Goal: Information Seeking & Learning: Learn about a topic

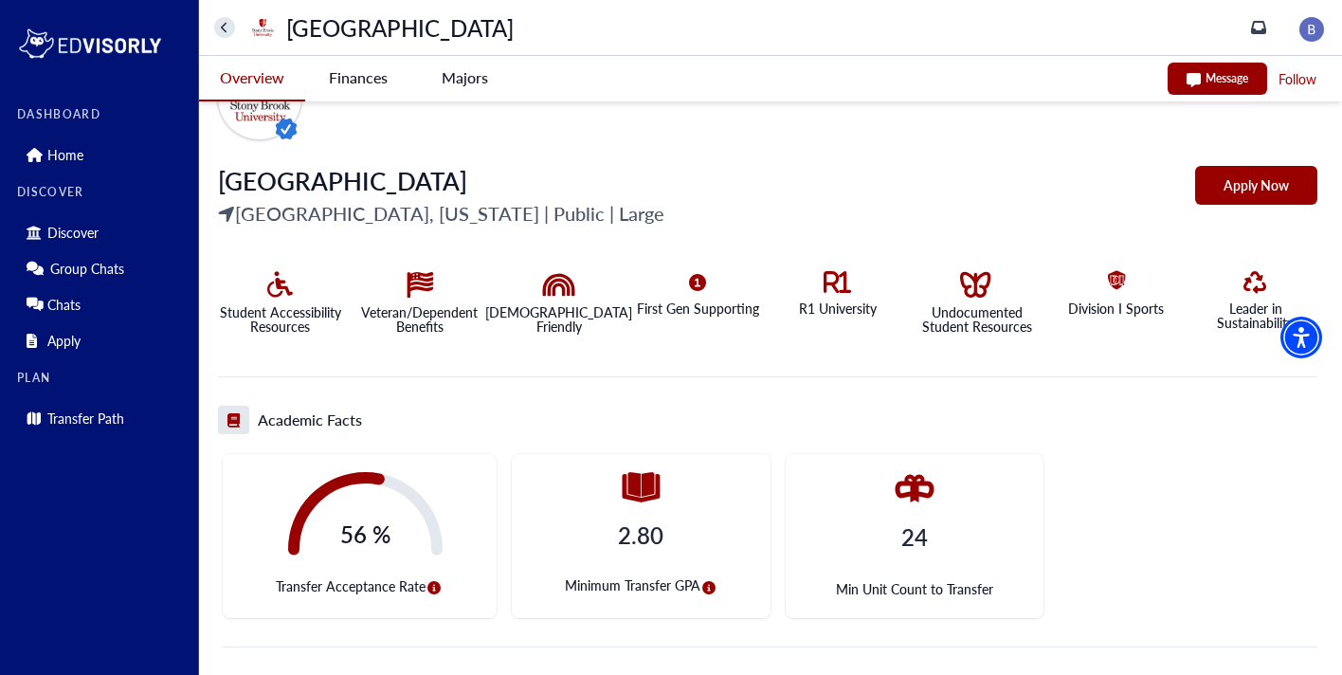
scroll to position [349, 0]
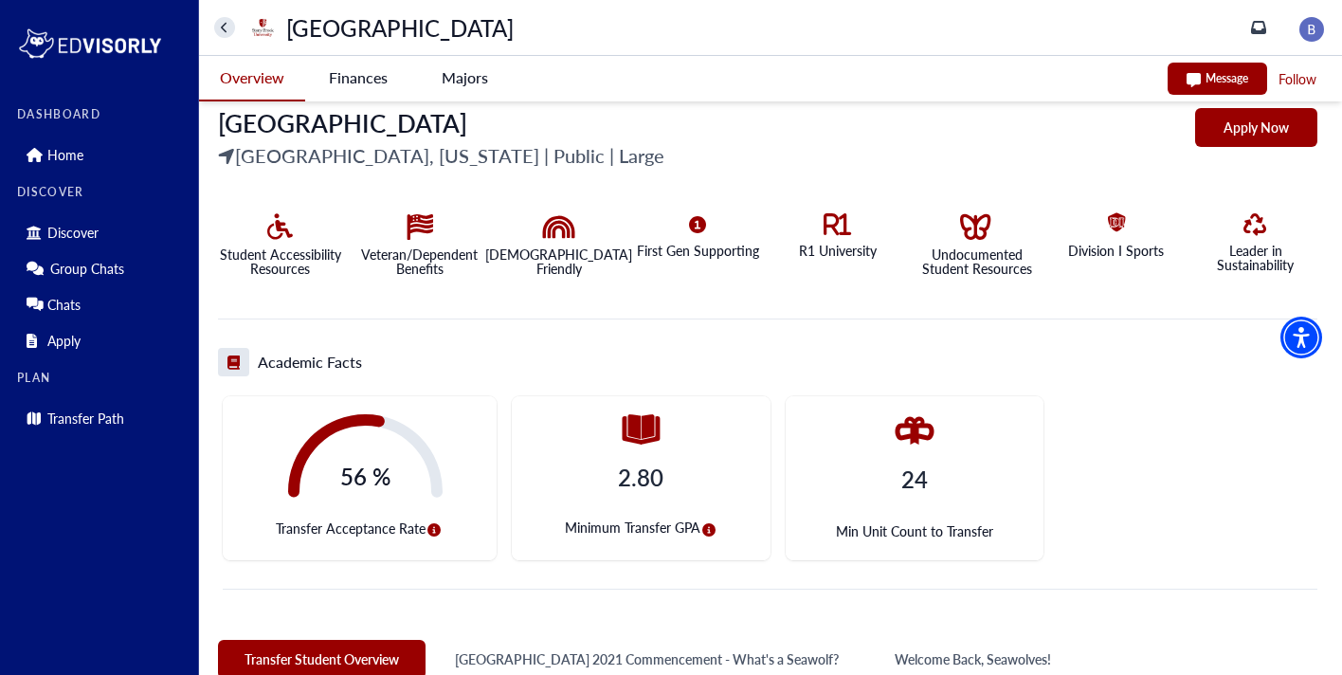
click at [432, 534] on icon "circle-info" at bounding box center [434, 529] width 13 height 13
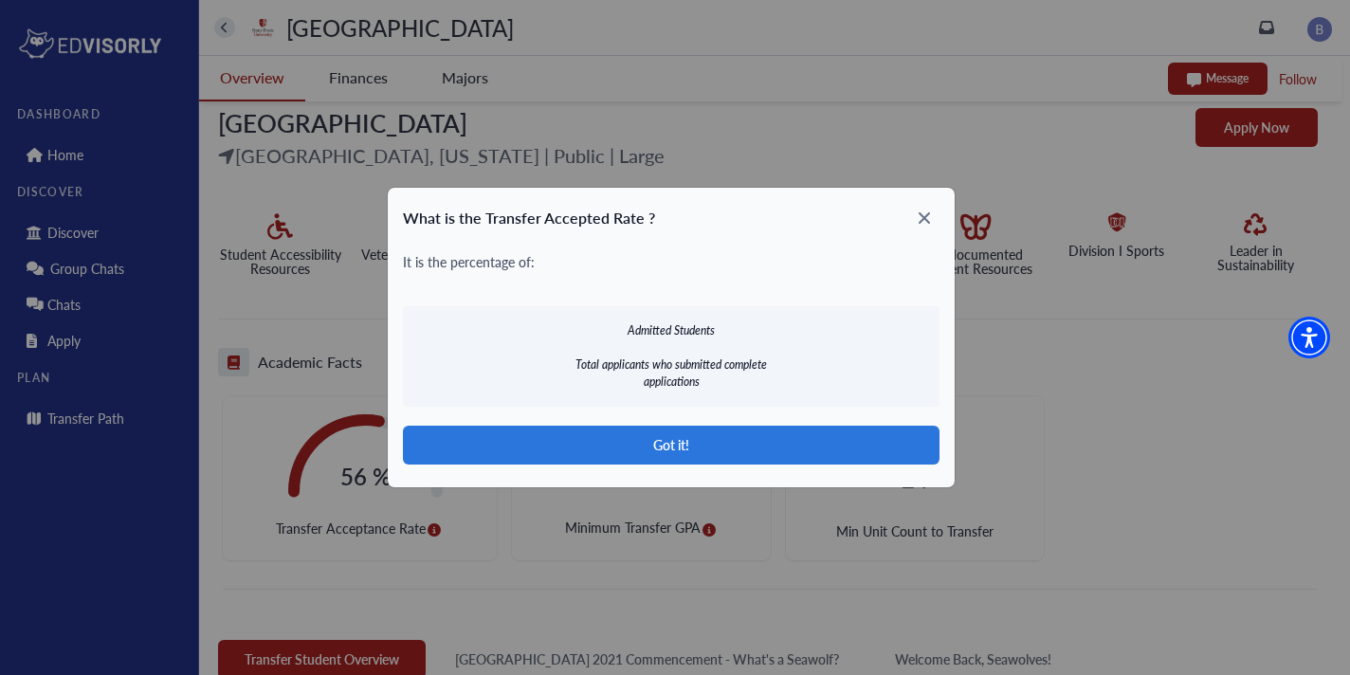
click at [928, 229] on icon at bounding box center [924, 218] width 30 height 30
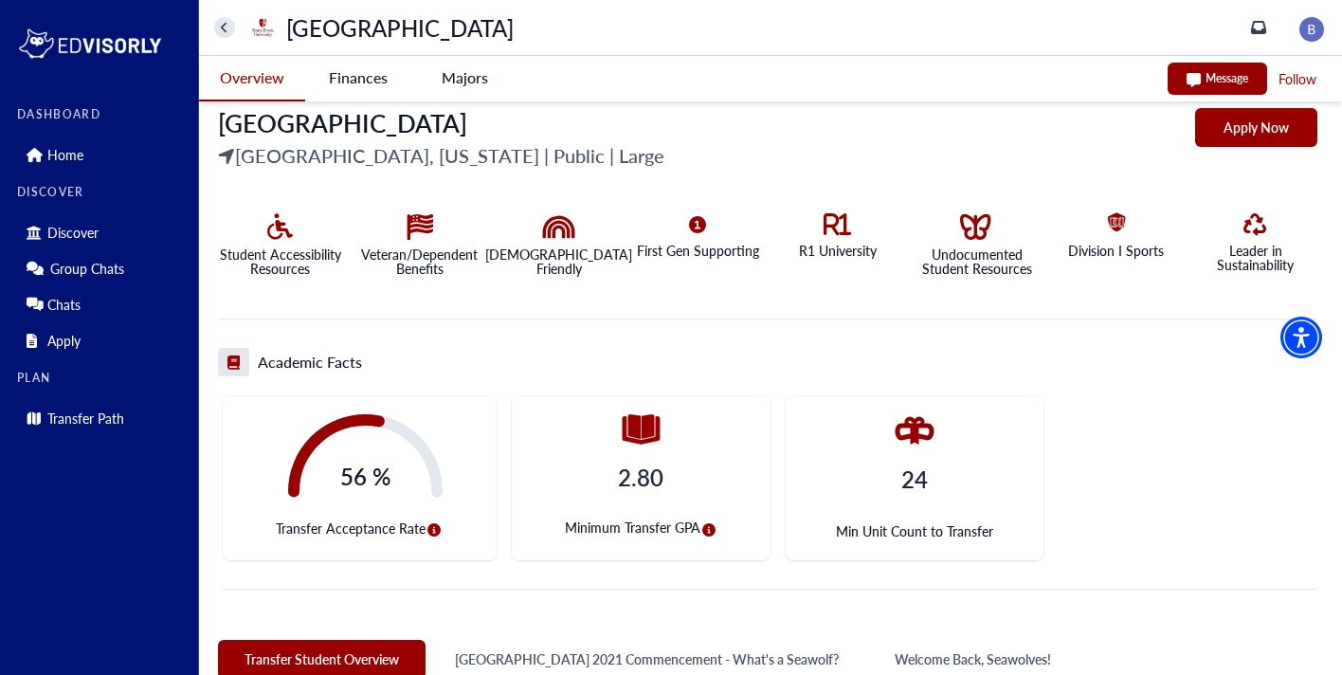
click at [704, 532] on icon "circle-info" at bounding box center [709, 529] width 13 height 13
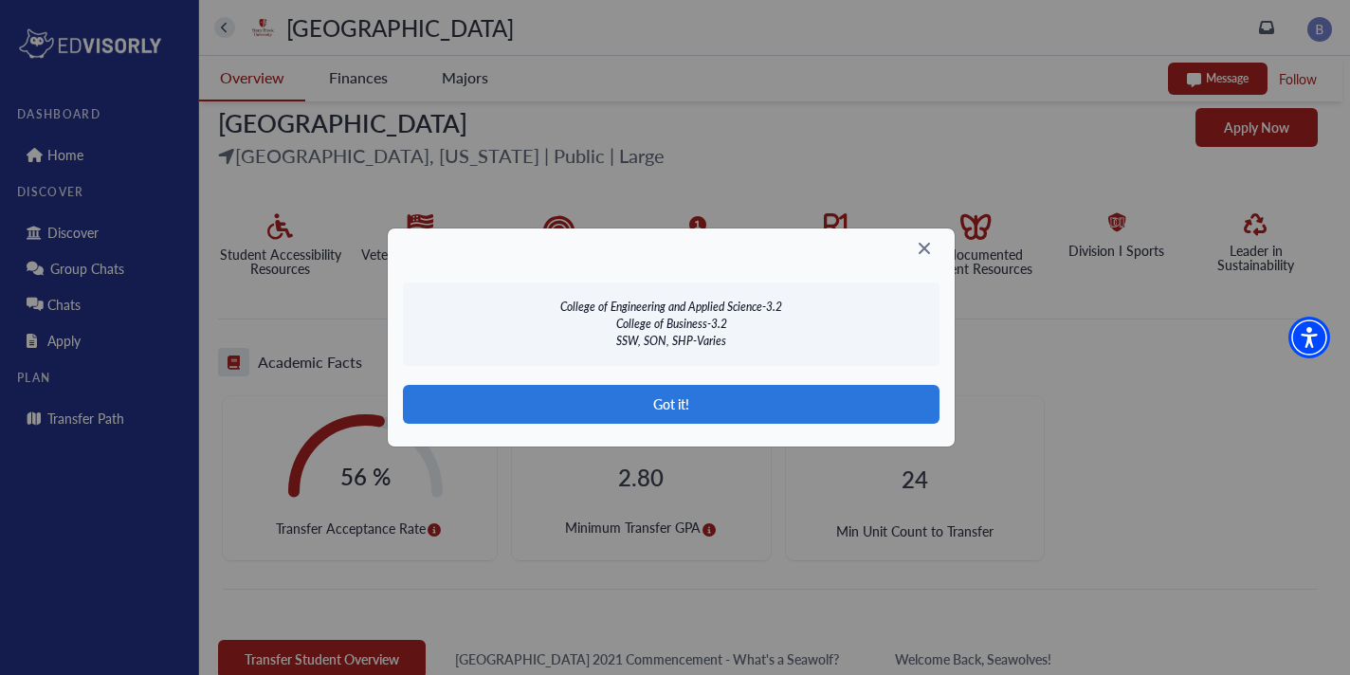
click at [929, 259] on icon at bounding box center [924, 248] width 30 height 30
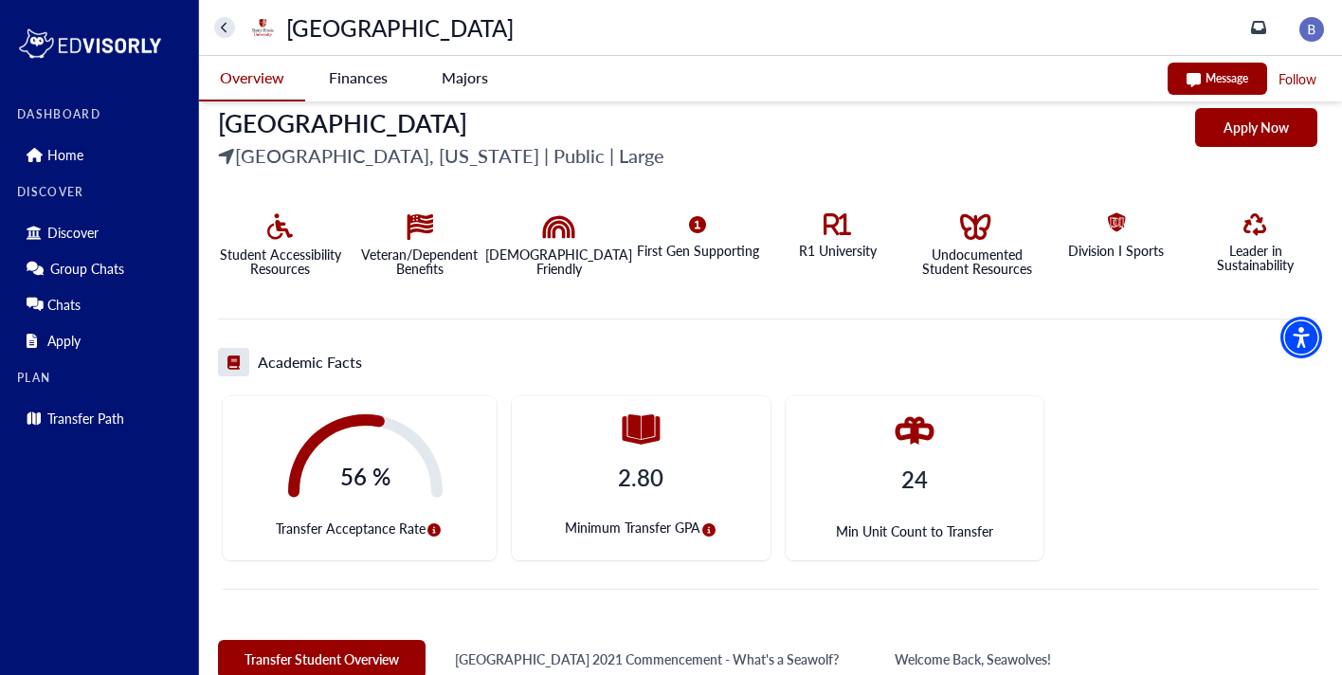
click at [893, 512] on div "24 Min Unit Count to Transfer" at bounding box center [915, 478] width 259 height 164
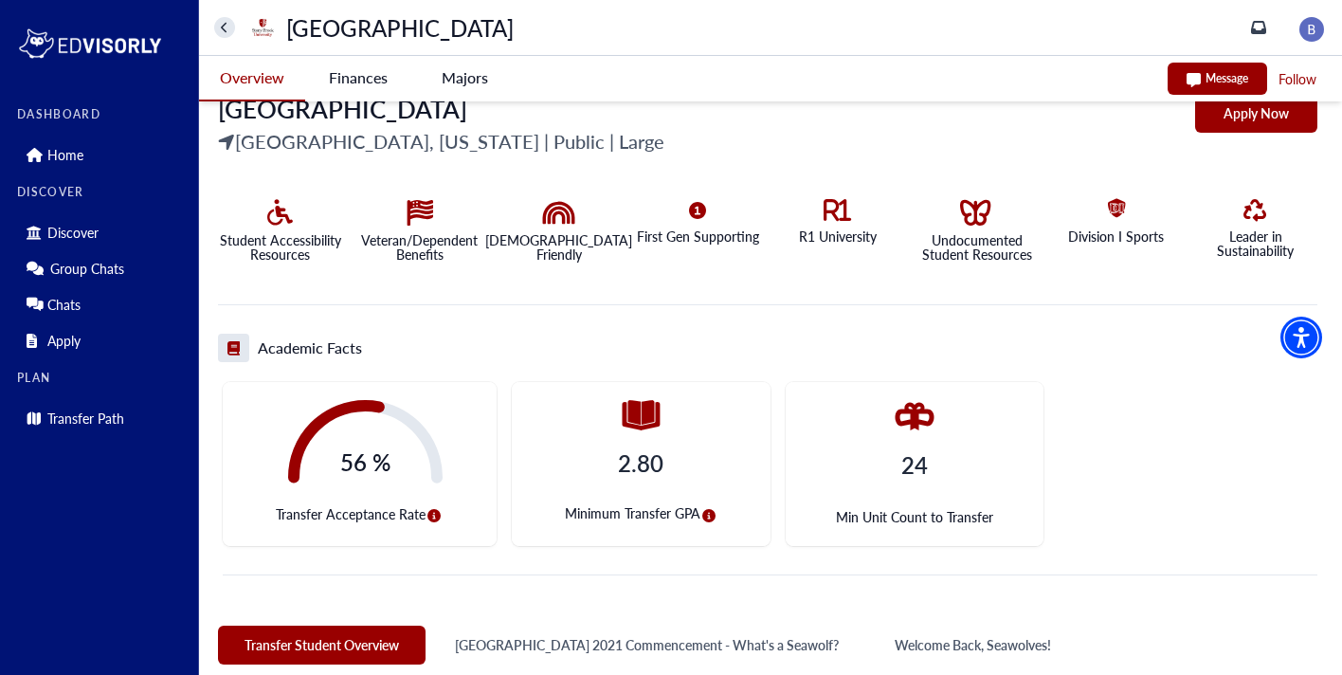
scroll to position [370, 0]
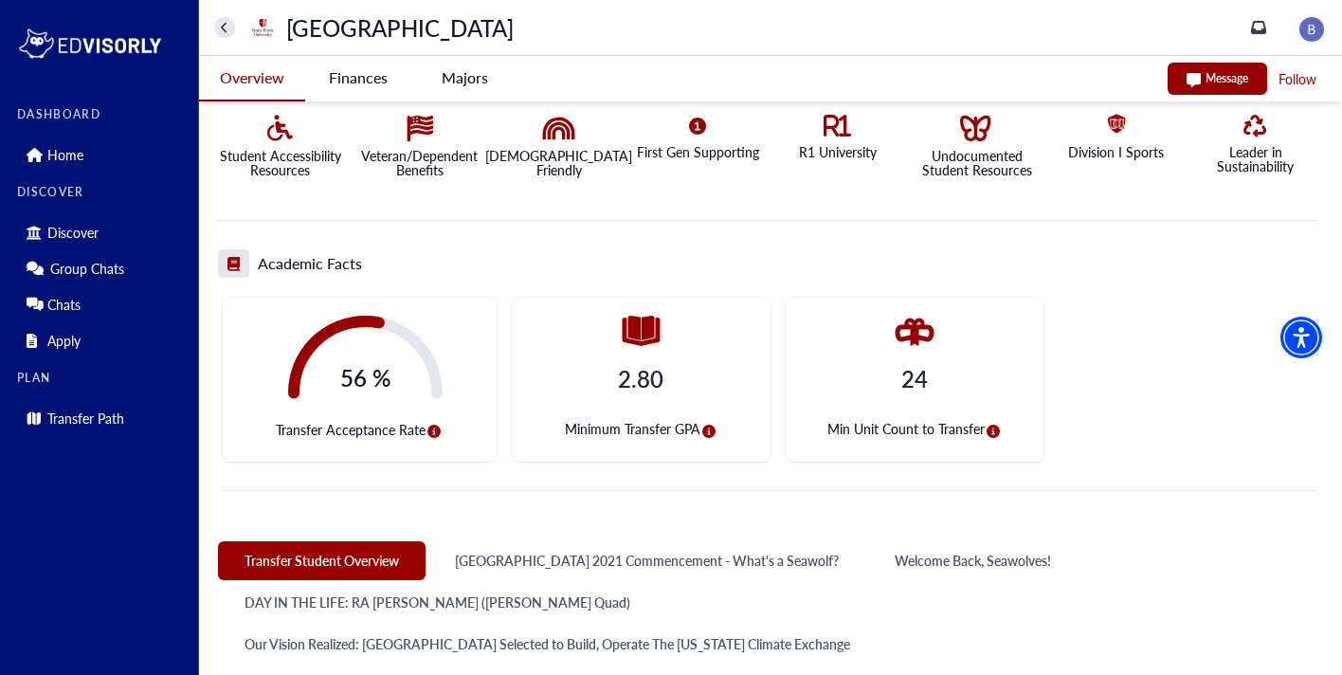
scroll to position [465, 0]
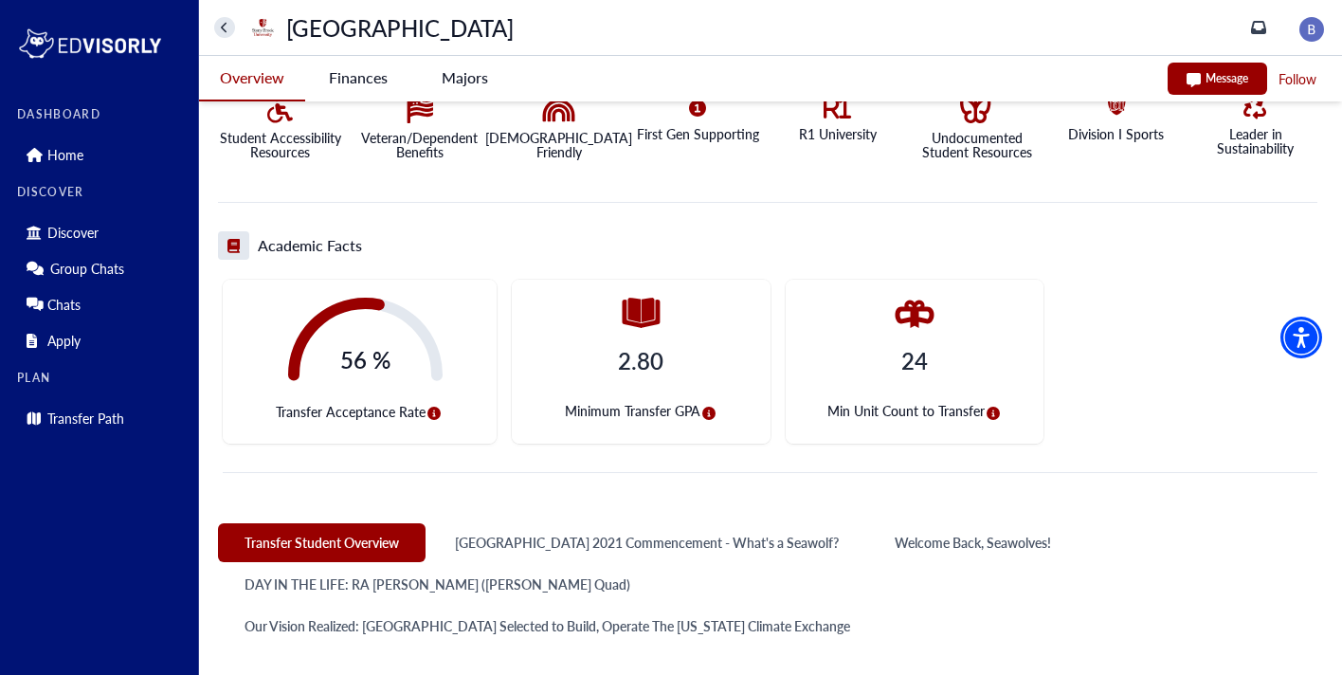
click at [992, 413] on icon "button" at bounding box center [993, 413] width 13 height 13
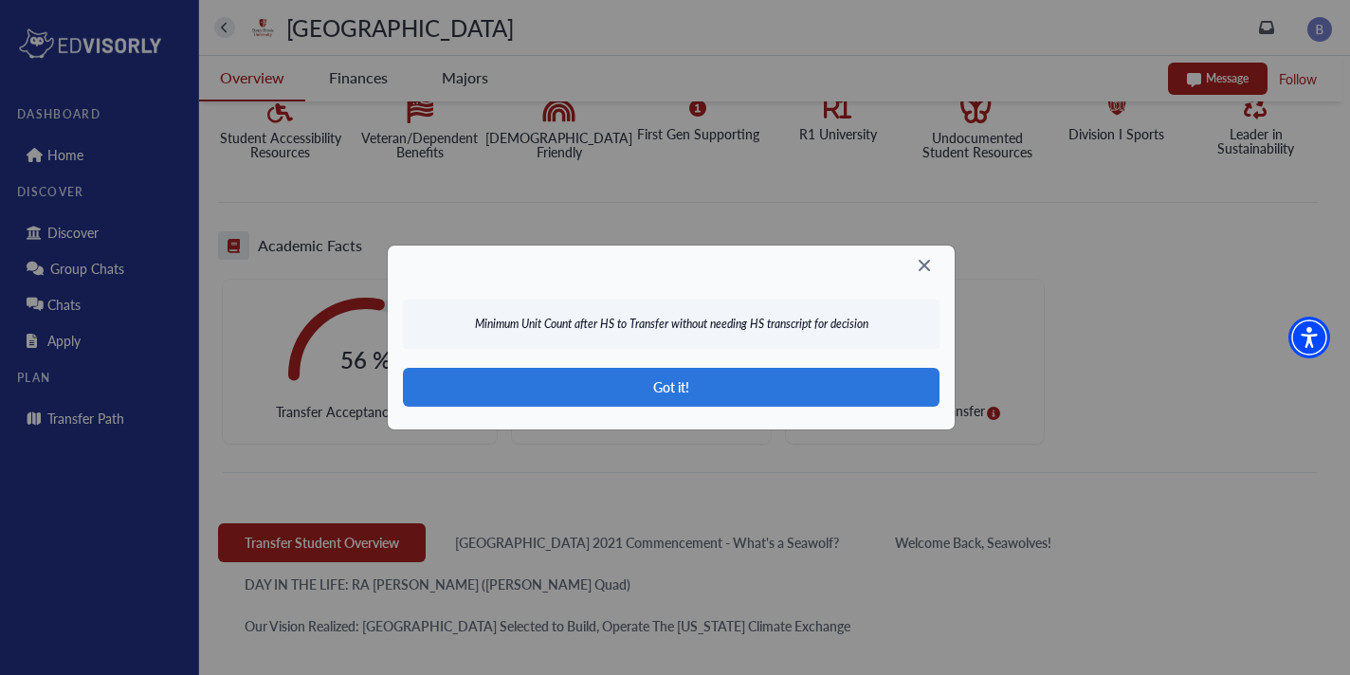
click at [927, 278] on icon at bounding box center [924, 265] width 30 height 30
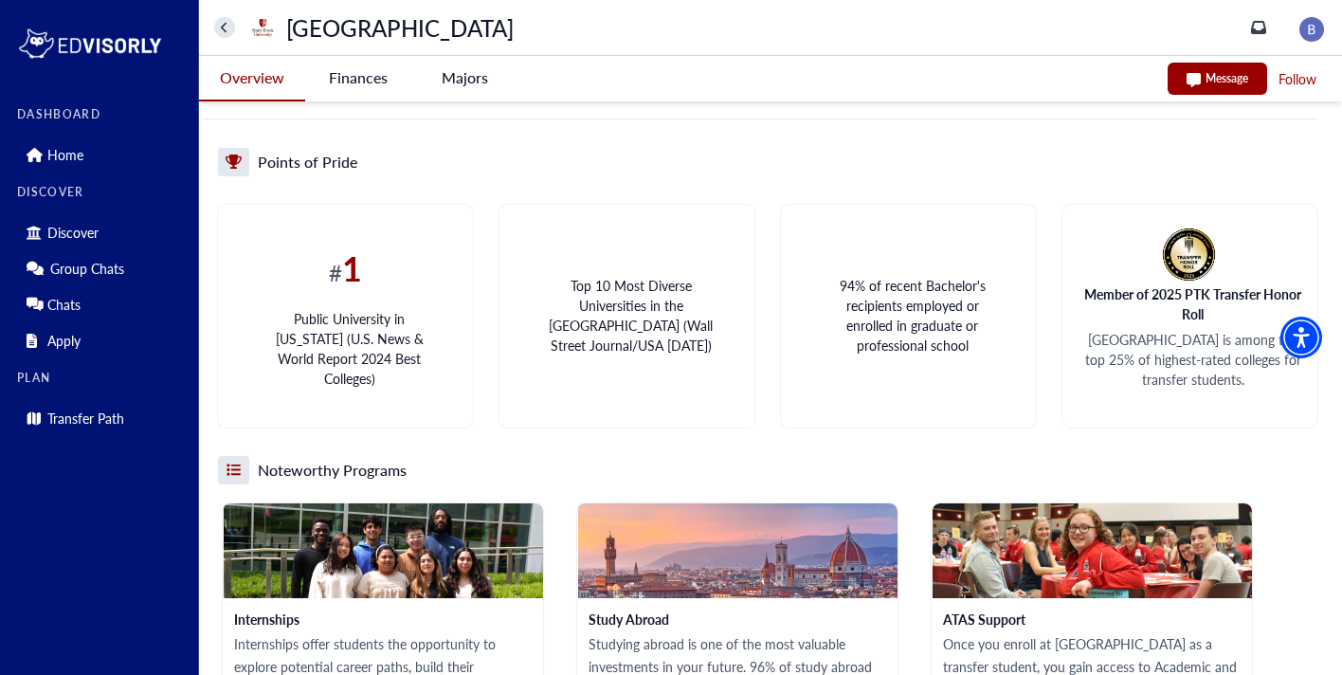
scroll to position [1972, 0]
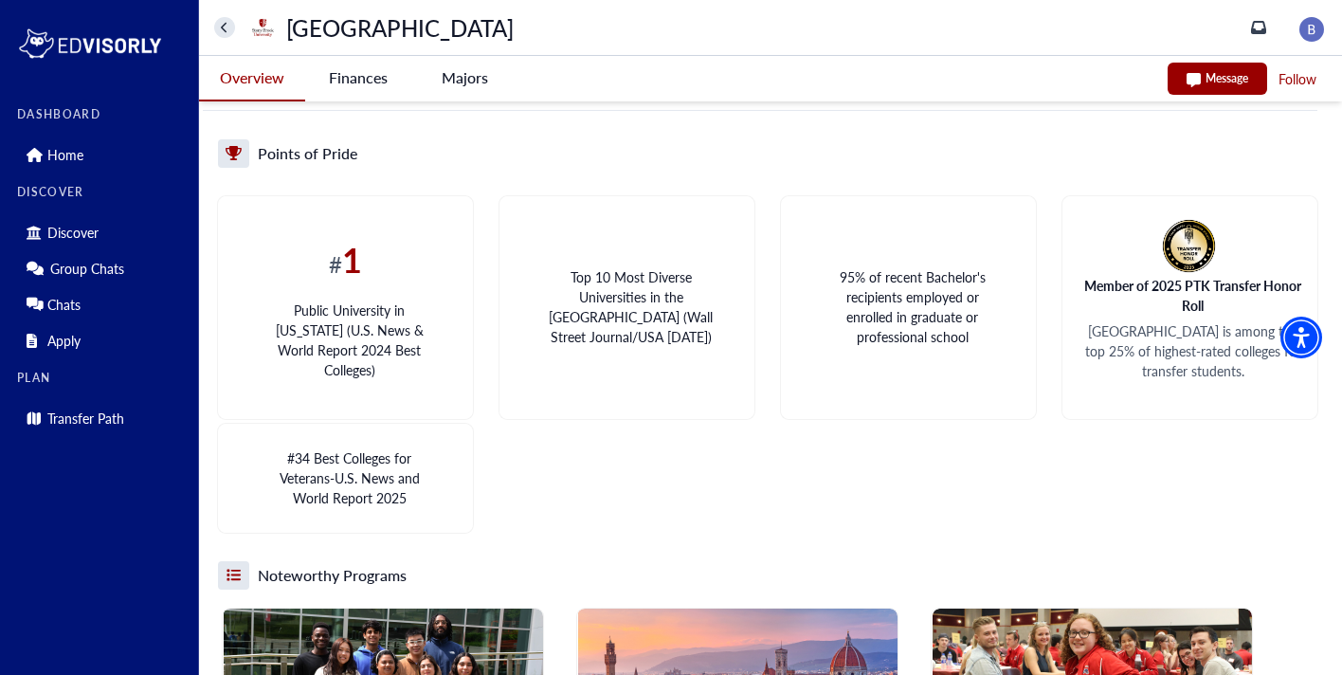
scroll to position [1985, 0]
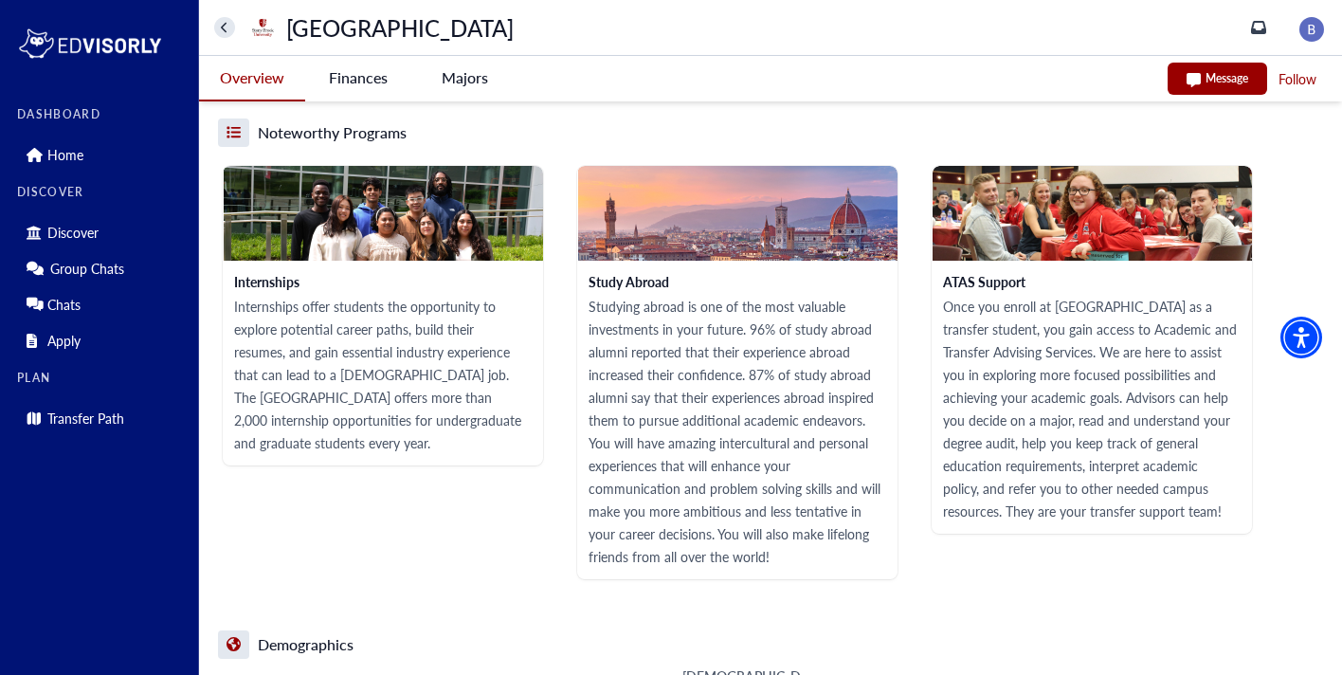
scroll to position [2445, 0]
click at [358, 82] on University-tag "Finances" at bounding box center [358, 78] width 106 height 44
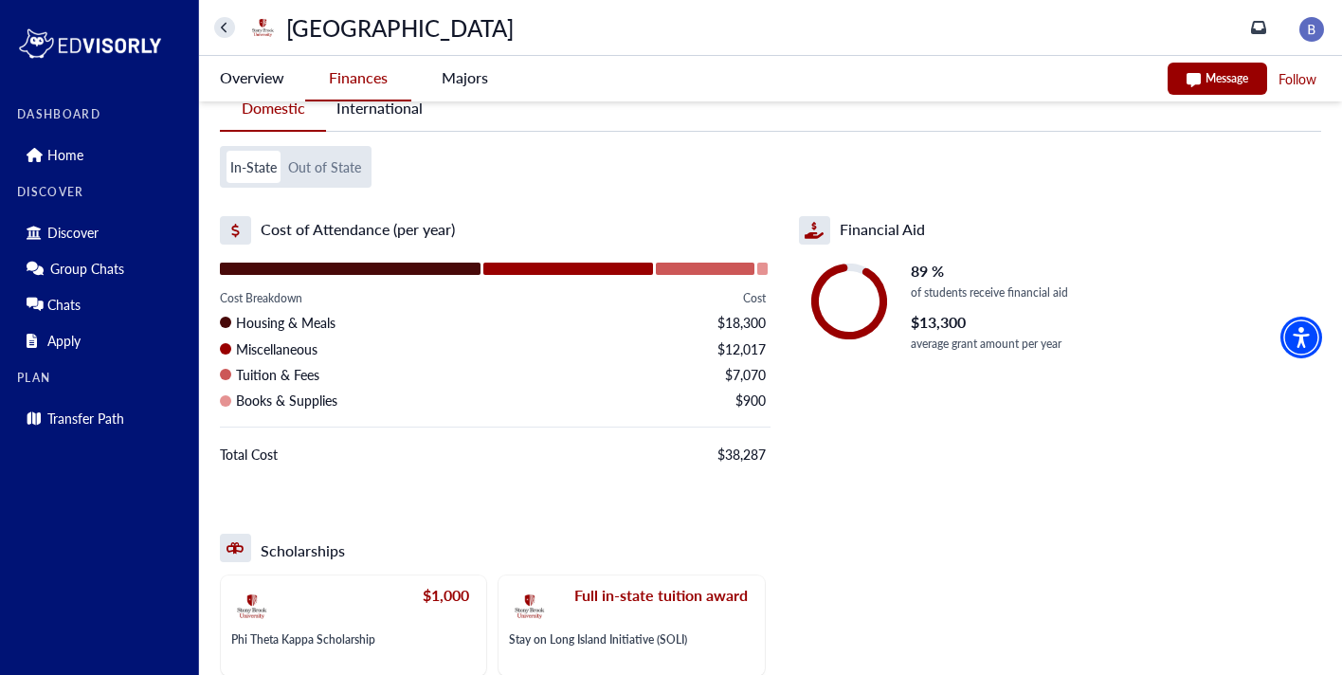
scroll to position [15, 0]
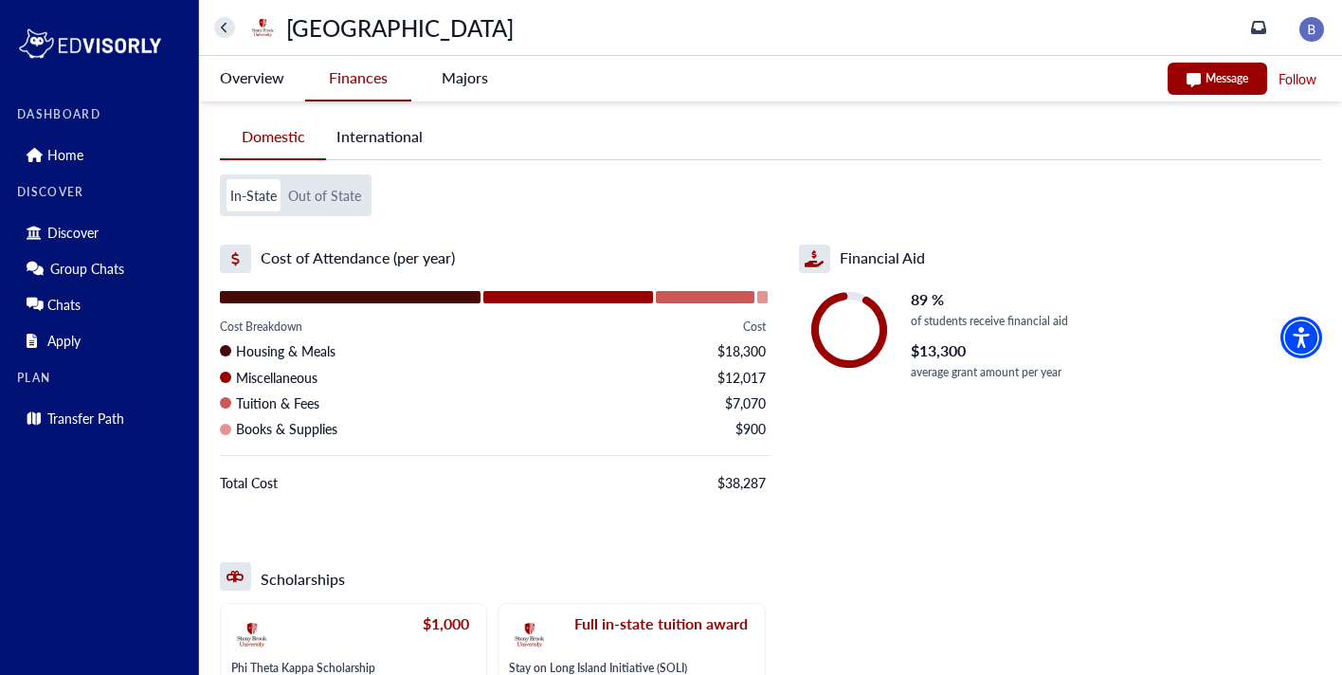
click at [339, 198] on button "Out of State" at bounding box center [324, 195] width 81 height 32
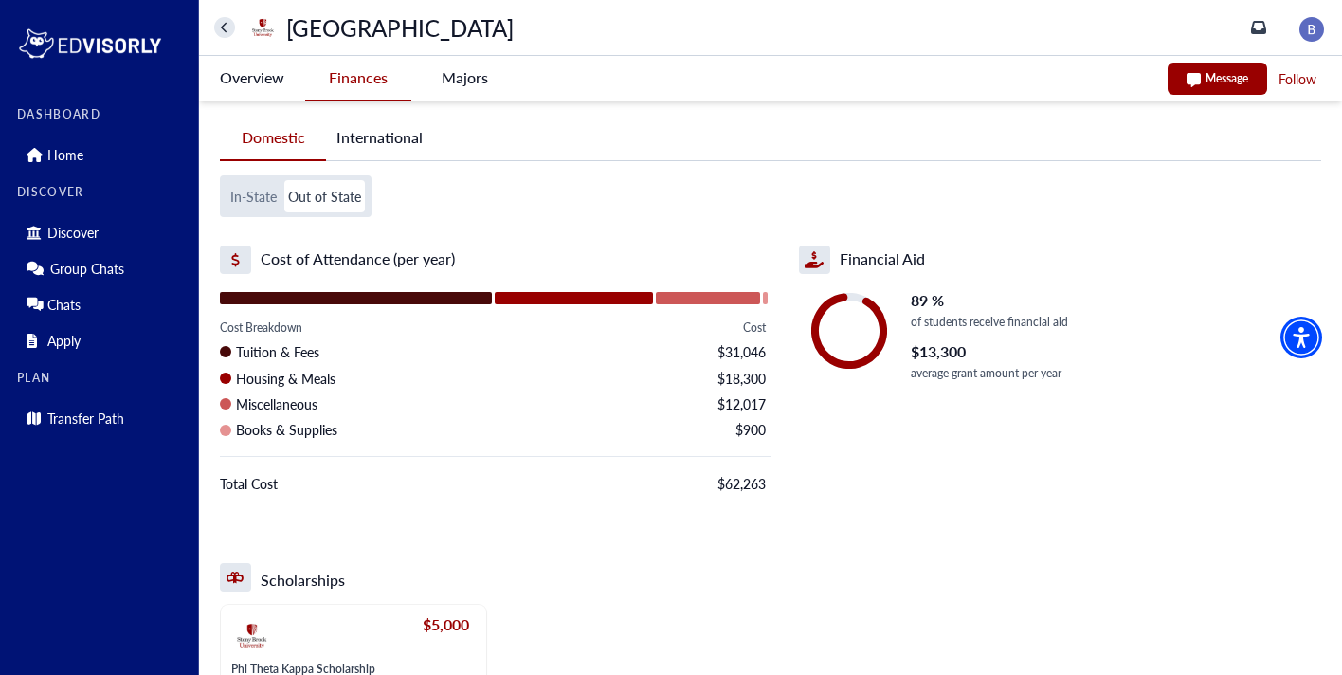
click at [265, 203] on button "In-State" at bounding box center [254, 196] width 54 height 32
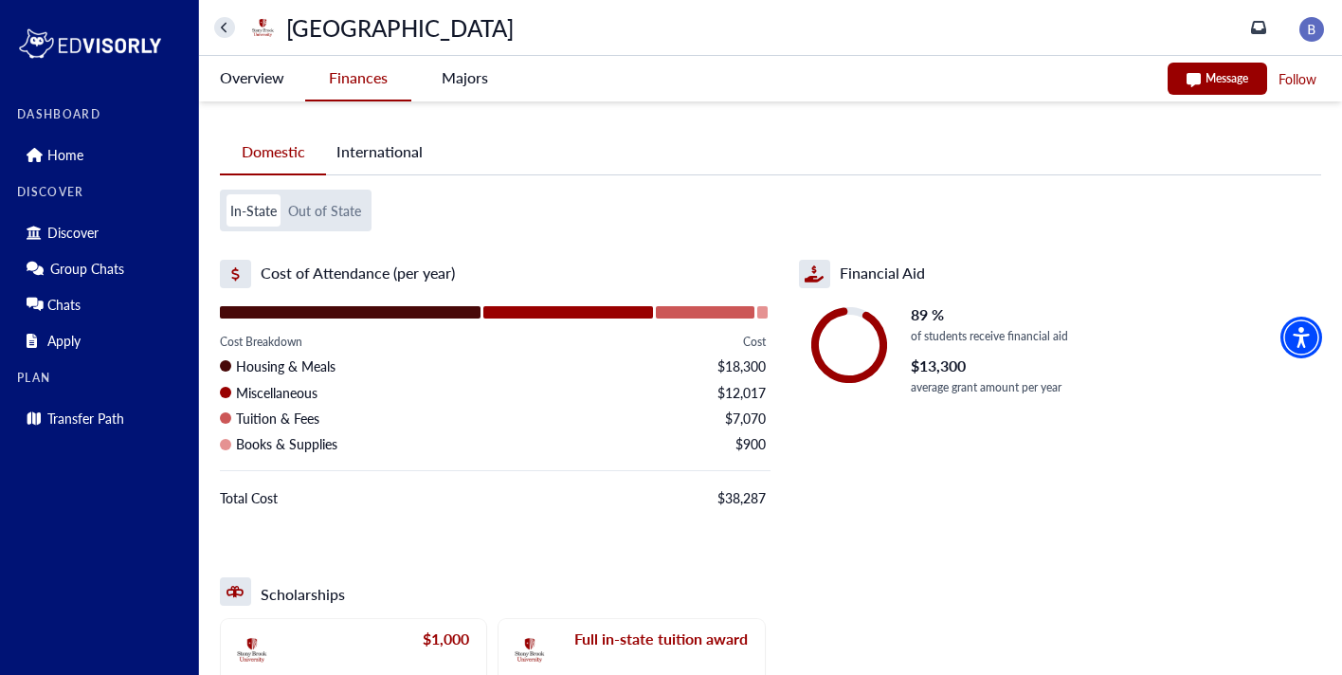
click at [234, 28] on button "home" at bounding box center [224, 27] width 21 height 21
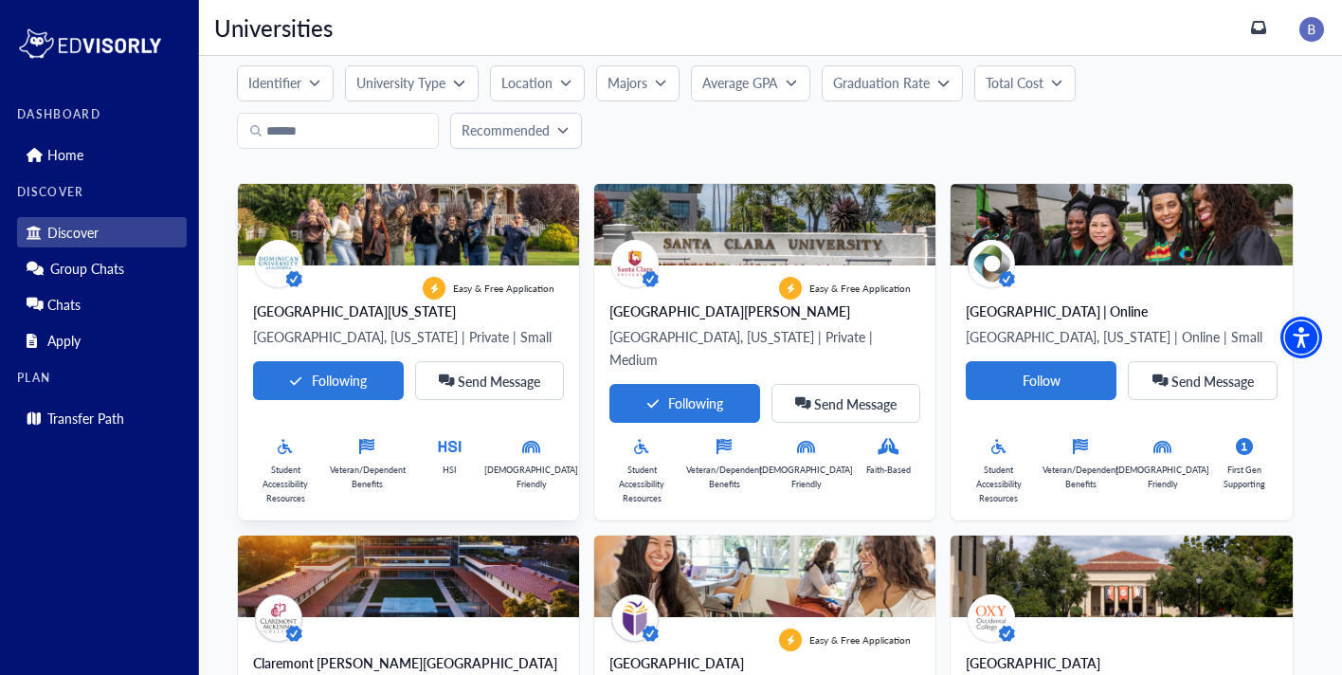
scroll to position [34, 0]
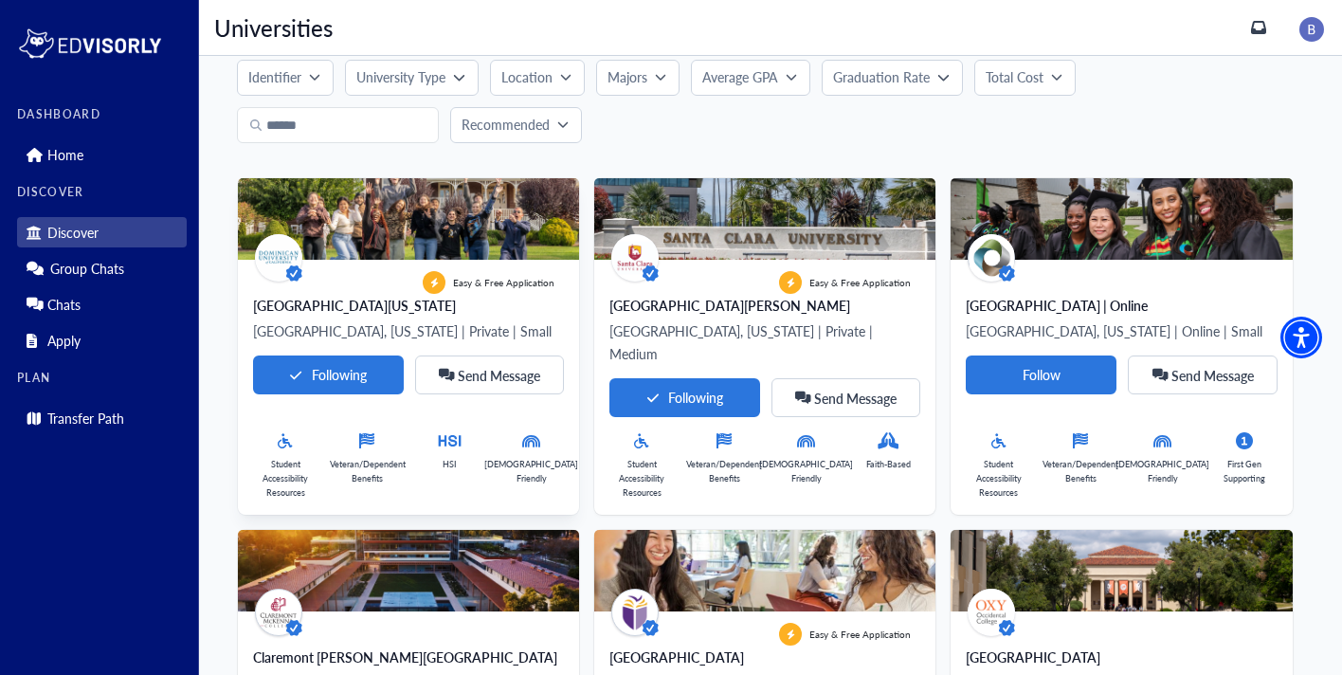
click at [376, 303] on div "Dominican University of California" at bounding box center [408, 305] width 311 height 19
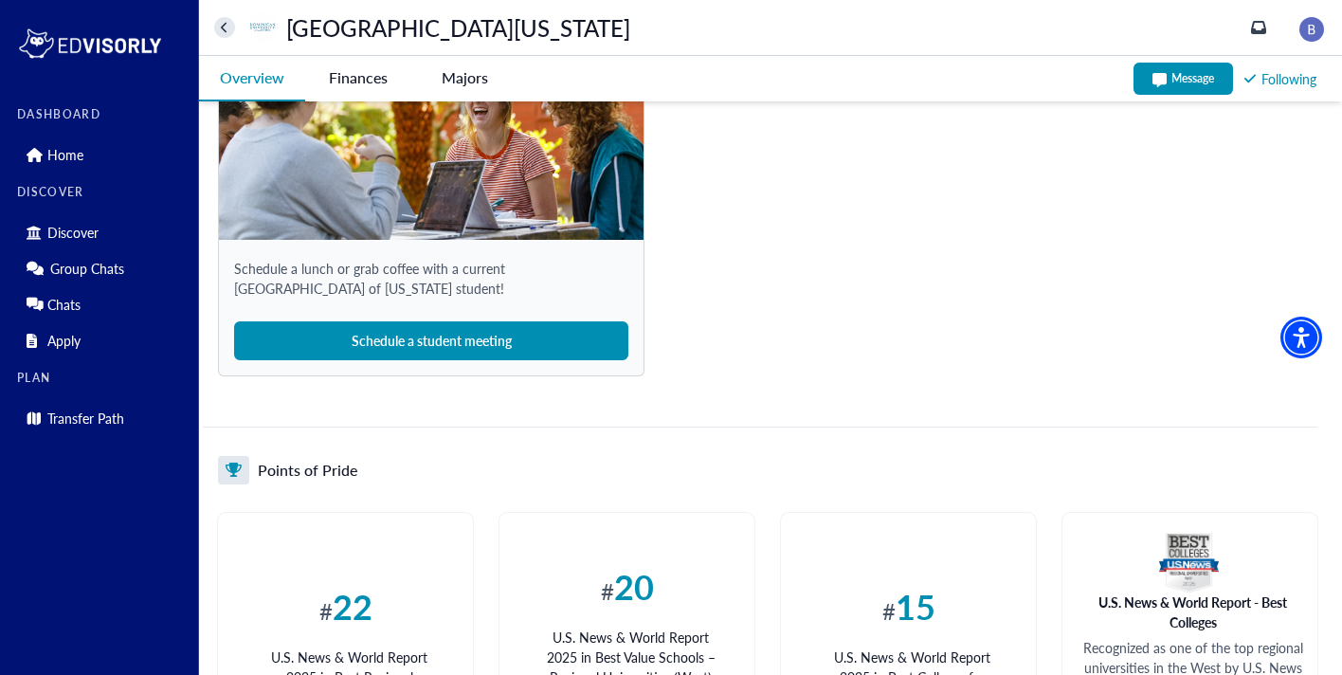
scroll to position [2490, 0]
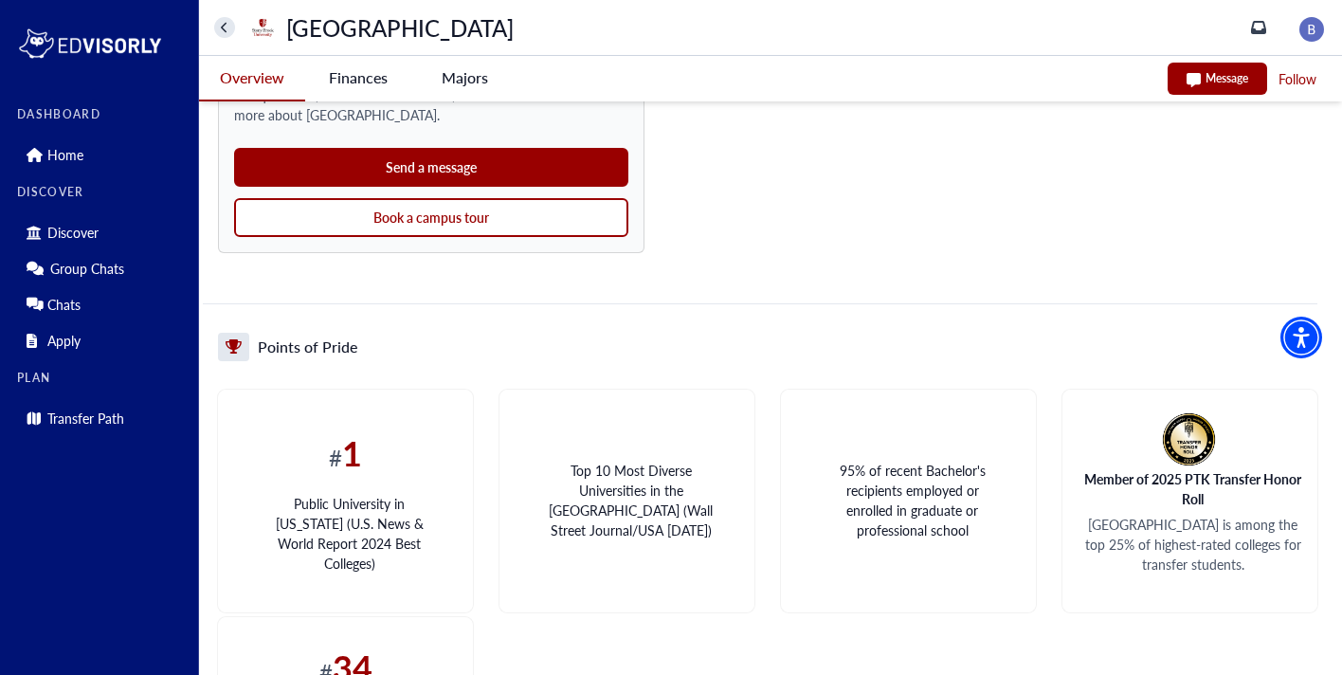
scroll to position [1765, 0]
